Goal: Communication & Community: Ask a question

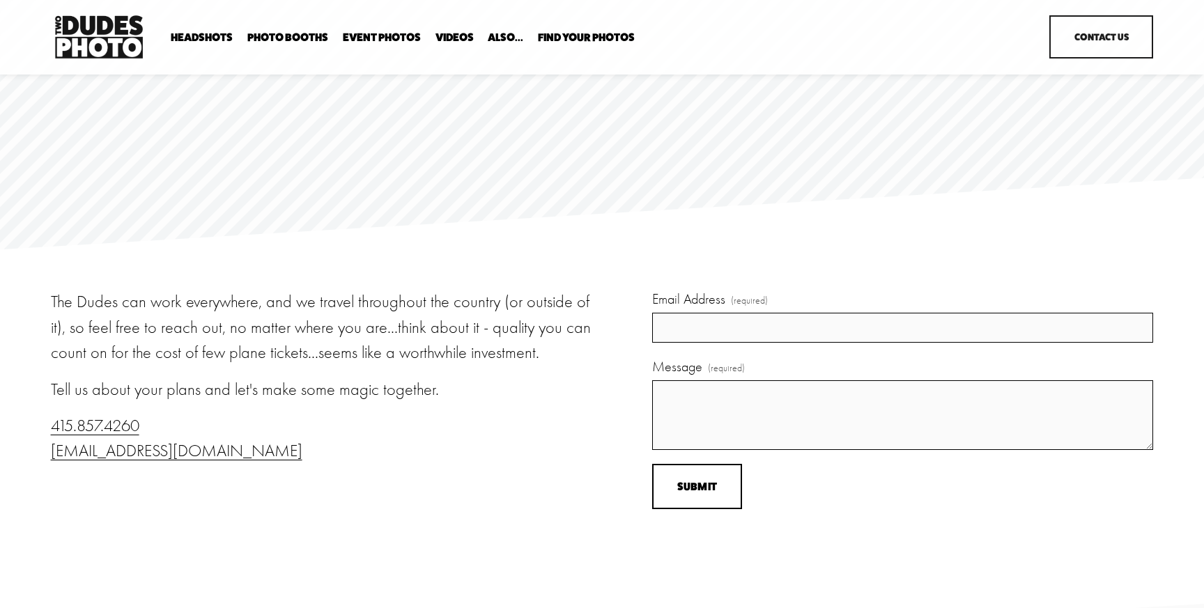
click at [0, 0] on link "Headshots" at bounding box center [0, 0] width 0 height 0
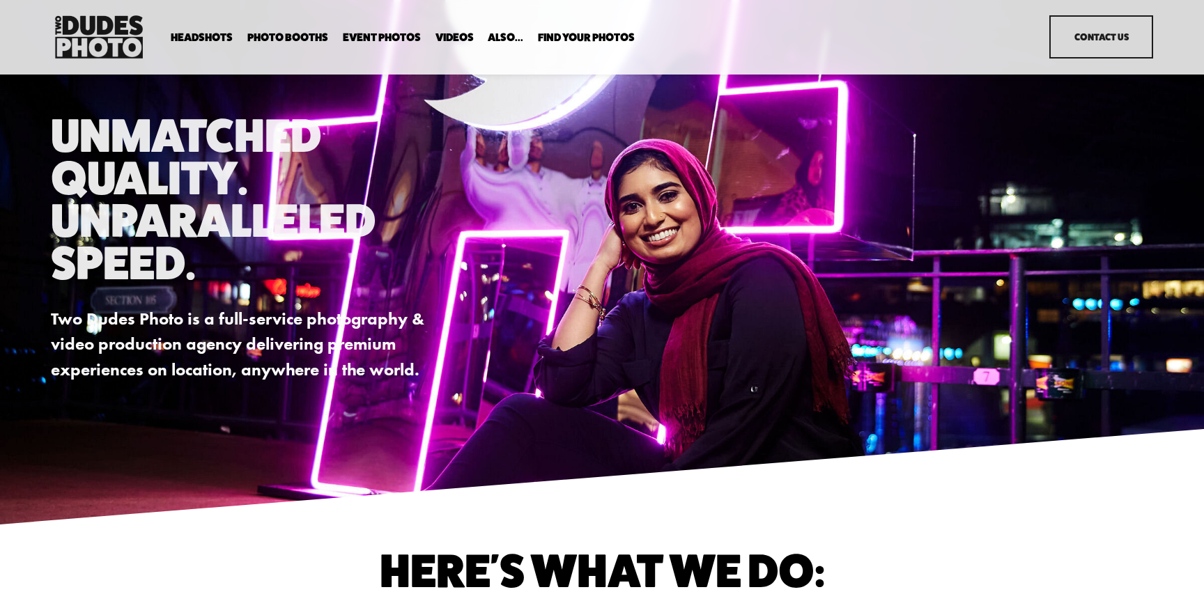
click at [0, 0] on link "Headshots" at bounding box center [0, 0] width 0 height 0
click at [1103, 21] on link "Contact Us" at bounding box center [1101, 36] width 104 height 43
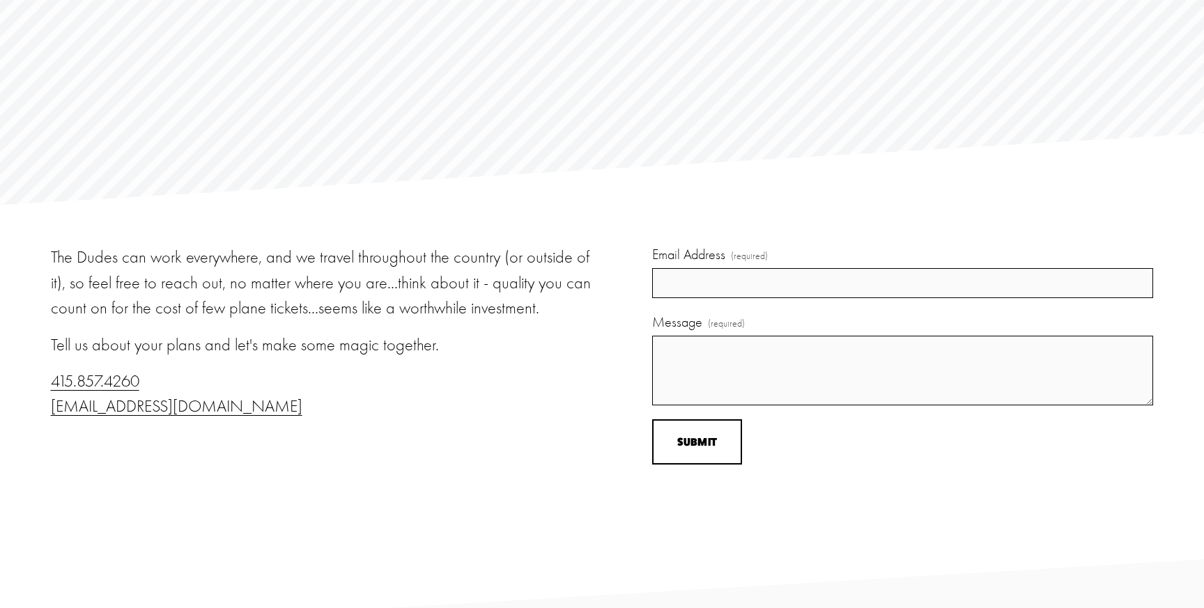
scroll to position [59, 0]
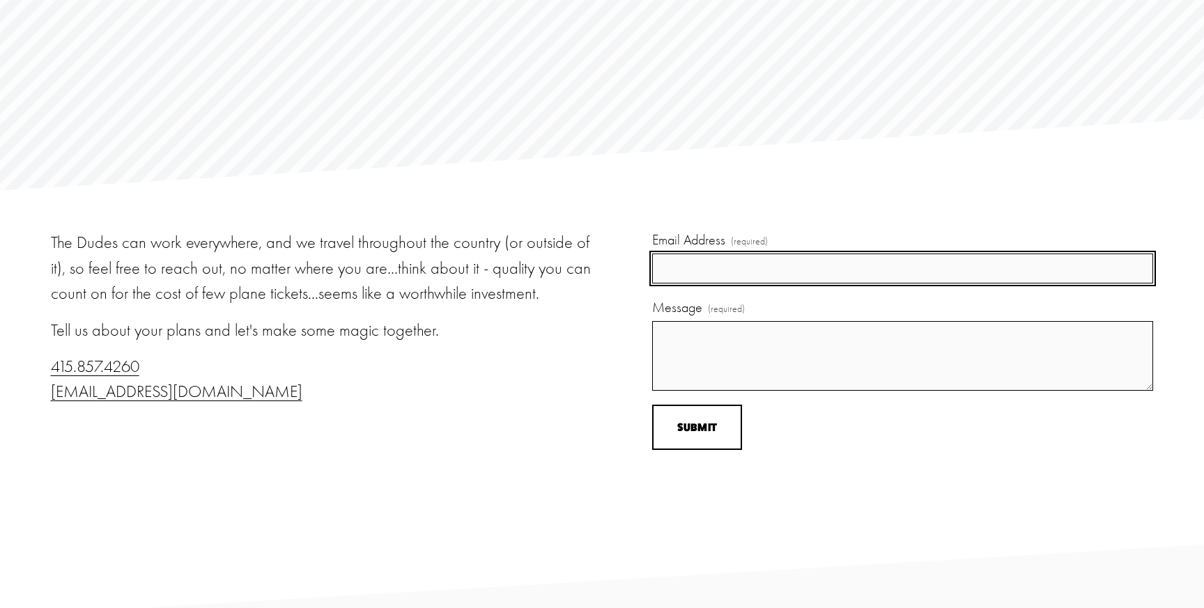
click at [706, 270] on input "Email Address (required)" at bounding box center [902, 268] width 501 height 29
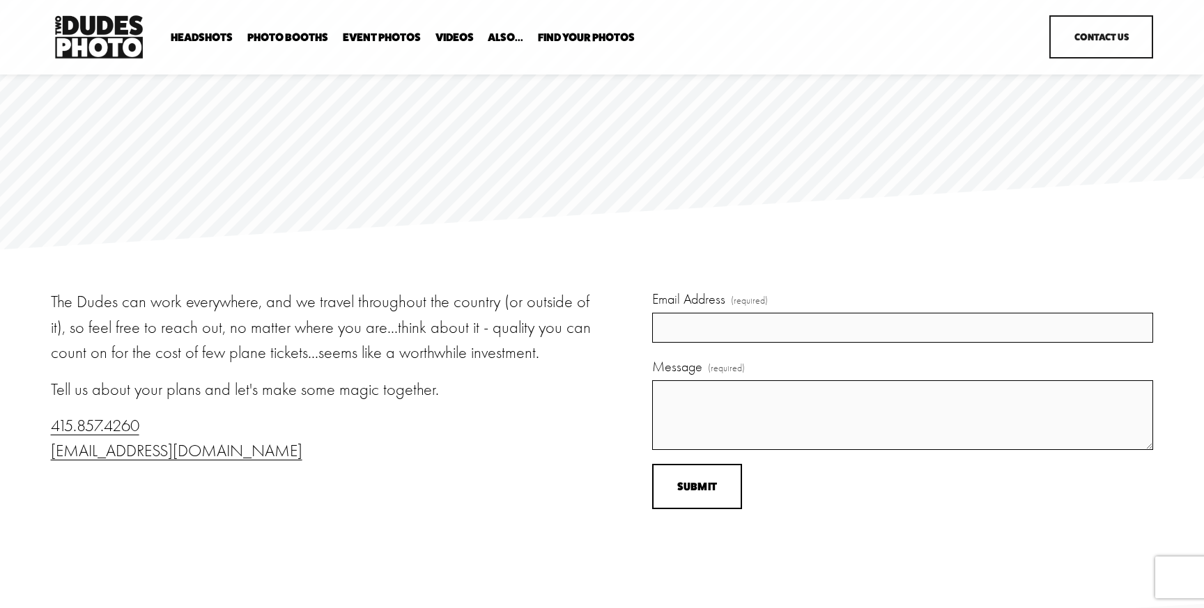
click at [358, 357] on p "The Dudes can work everywhere, and we travel throughout the country (or outside…" at bounding box center [324, 327] width 547 height 76
click at [334, 421] on p "415.857.4260 info@twodudesphoto.com" at bounding box center [324, 438] width 547 height 51
click at [0, 0] on link "Headshots" at bounding box center [0, 0] width 0 height 0
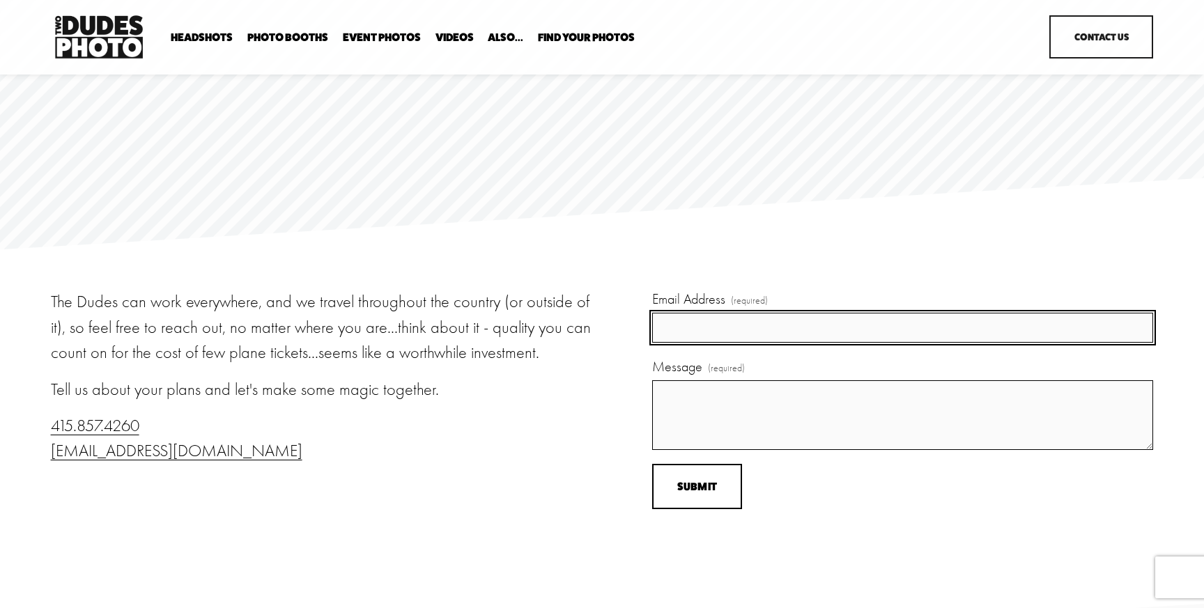
click at [742, 336] on input "Email Address (required)" at bounding box center [902, 327] width 501 height 29
click at [726, 332] on input "Email Address (required)" at bounding box center [902, 327] width 501 height 29
type input "justine.smith@okta.com"
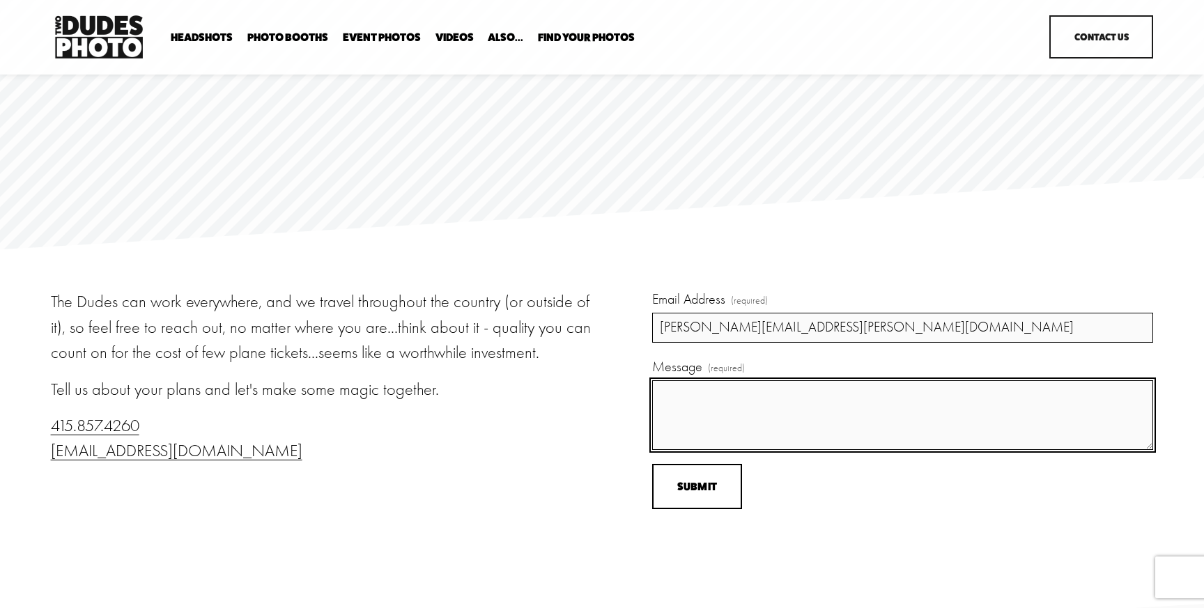
click at [724, 432] on textarea "Message (required)" at bounding box center [902, 415] width 501 height 70
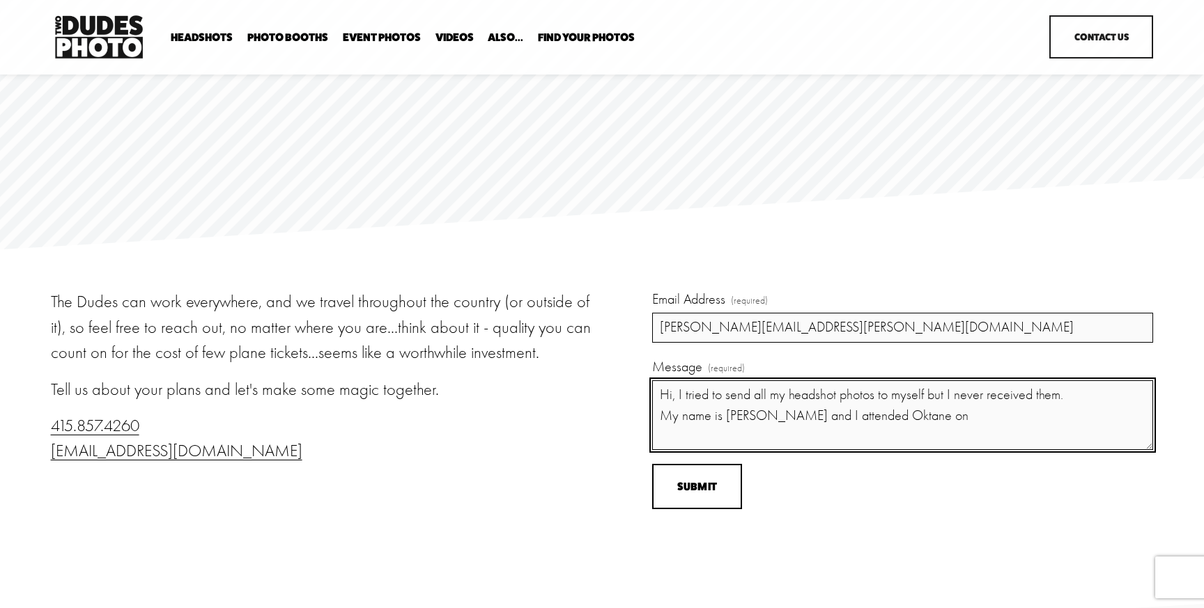
click at [924, 418] on textarea "Hi, I tried to send all my headshot photos to myself but I never received them.…" at bounding box center [902, 415] width 501 height 70
click at [1096, 418] on textarea "Hi, I tried to send all my headshot photos to myself but I never received them.…" at bounding box center [902, 415] width 501 height 70
click at [1105, 402] on textarea "Hi, I tried to send all my headshot photos to myself but I never received them.…" at bounding box center [902, 415] width 501 height 70
click at [1062, 394] on textarea "Hi, I tried to send all my headshot photos to myself but I never received them.…" at bounding box center [902, 415] width 501 height 70
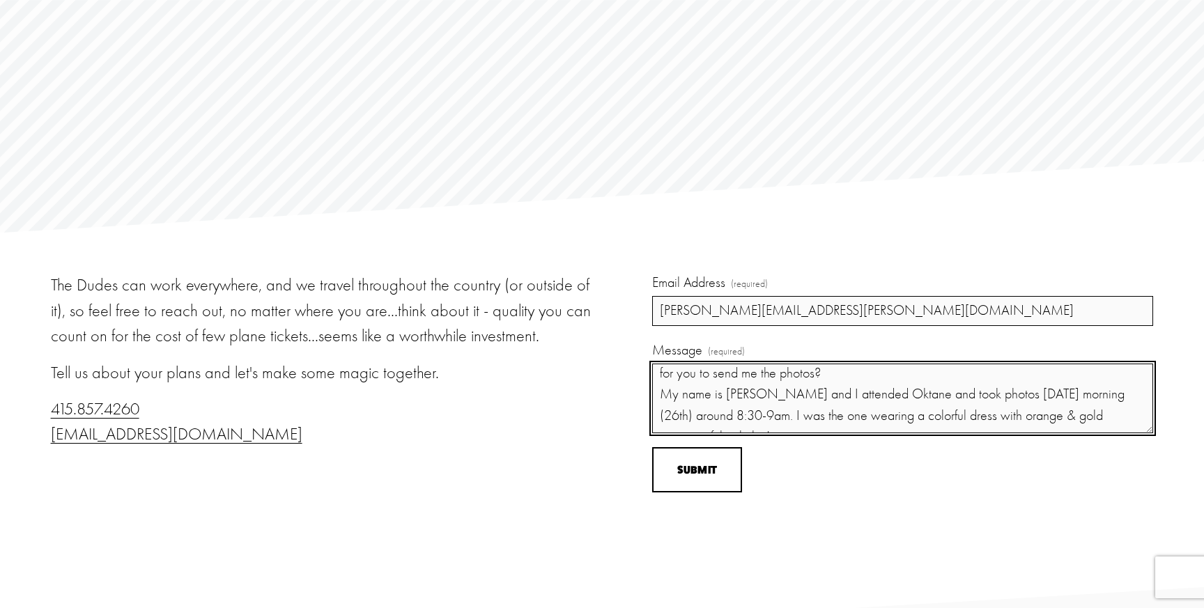
scroll to position [44, 0]
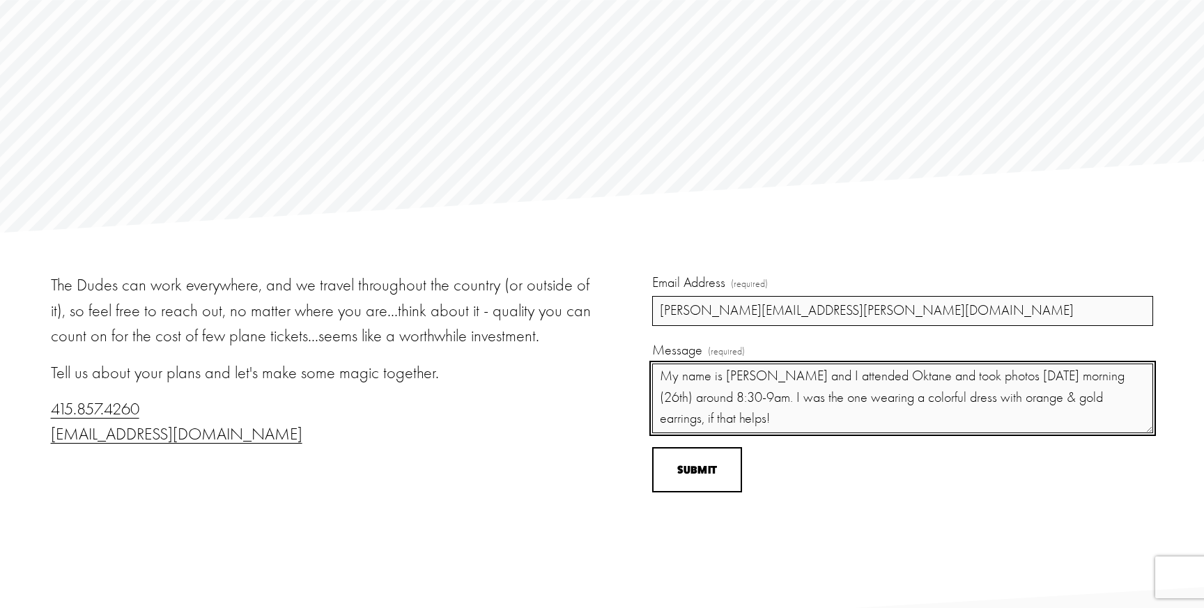
click at [887, 415] on textarea "Hi, I tried to send all my headshot photos to myself but I never received them.…" at bounding box center [902, 399] width 501 height 70
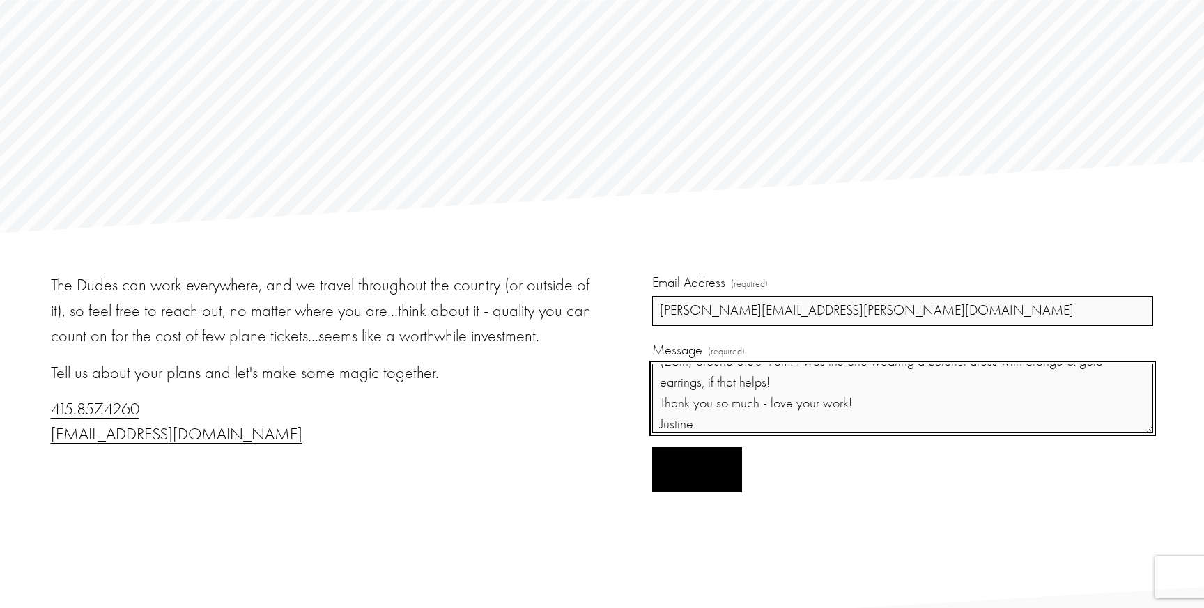
type textarea "Hi, I tried to send all my headshot photos to myself but I never received them.…"
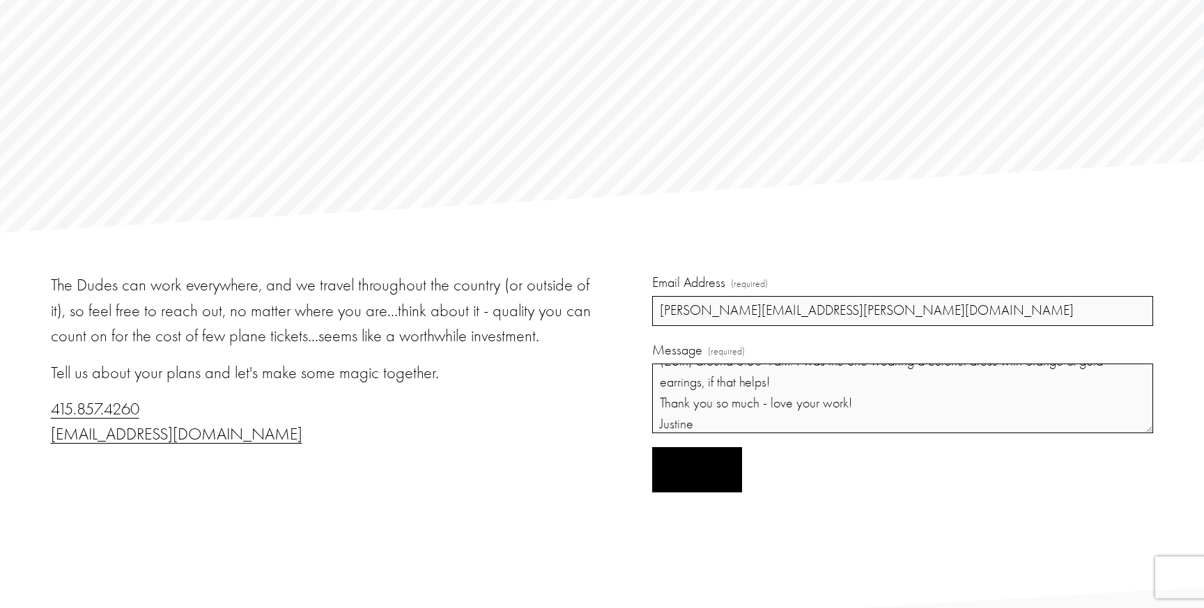
click at [686, 473] on span "Submit" at bounding box center [697, 469] width 40 height 13
